Goal: Check status: Check status

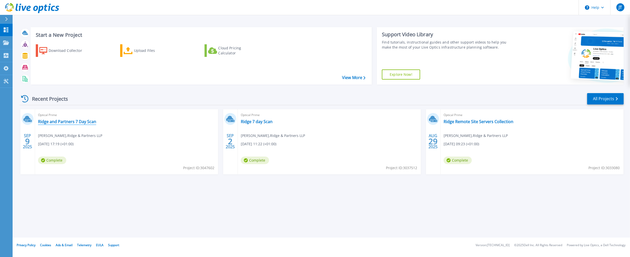
click at [62, 123] on link "Ridge and Partners 7 Day Scan" at bounding box center [67, 121] width 58 height 5
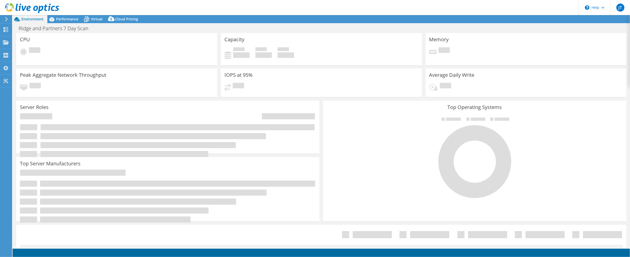
select select "EULondon"
select select "GBP"
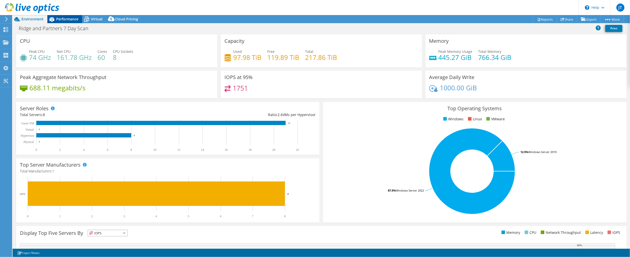
click at [63, 19] on span "Performance" at bounding box center [67, 19] width 22 height 5
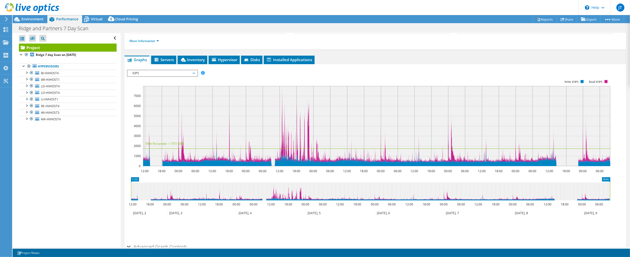
scroll to position [34, 0]
